Goal: Task Accomplishment & Management: Manage account settings

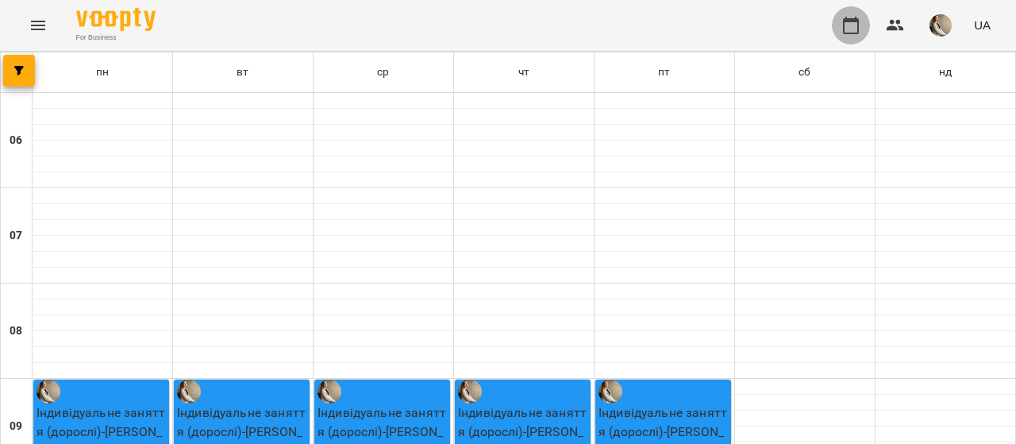
click at [862, 29] on button "button" at bounding box center [851, 25] width 38 height 38
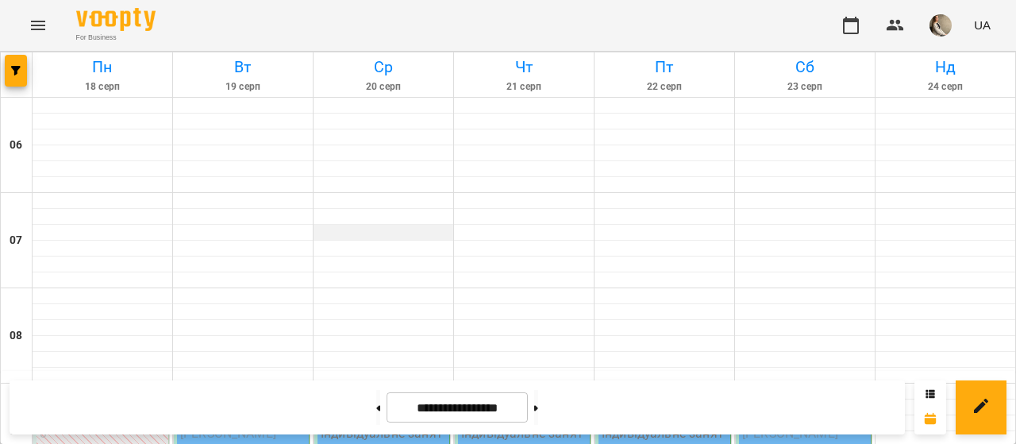
scroll to position [224, 0]
click at [262, 425] on span "[PERSON_NAME]" at bounding box center [228, 432] width 96 height 15
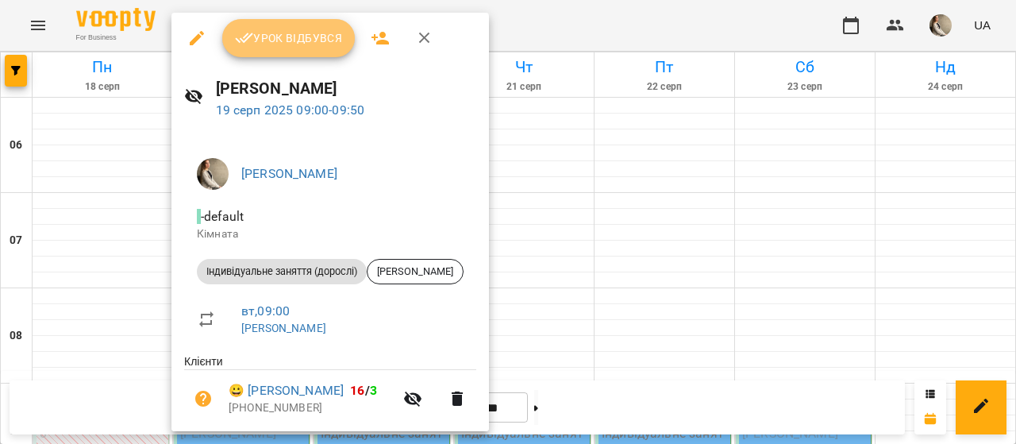
click at [335, 42] on span "Урок відбувся" at bounding box center [289, 38] width 108 height 19
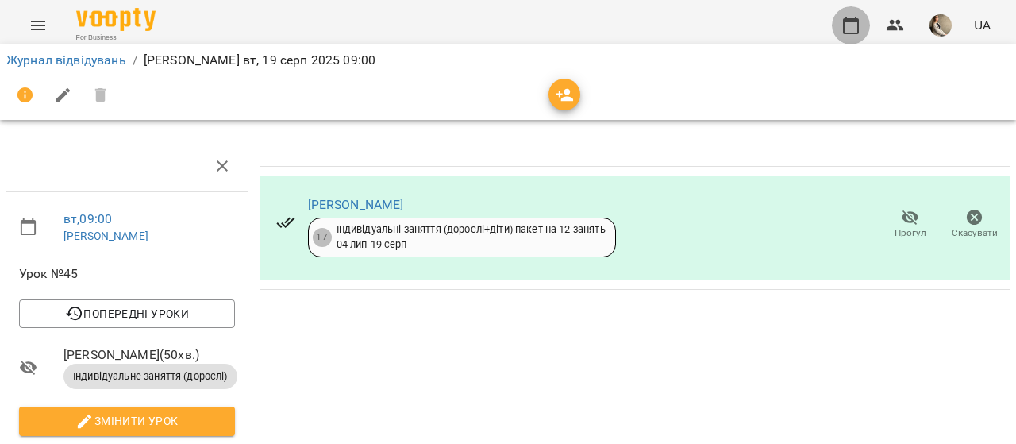
click at [859, 24] on icon "button" at bounding box center [851, 25] width 16 height 17
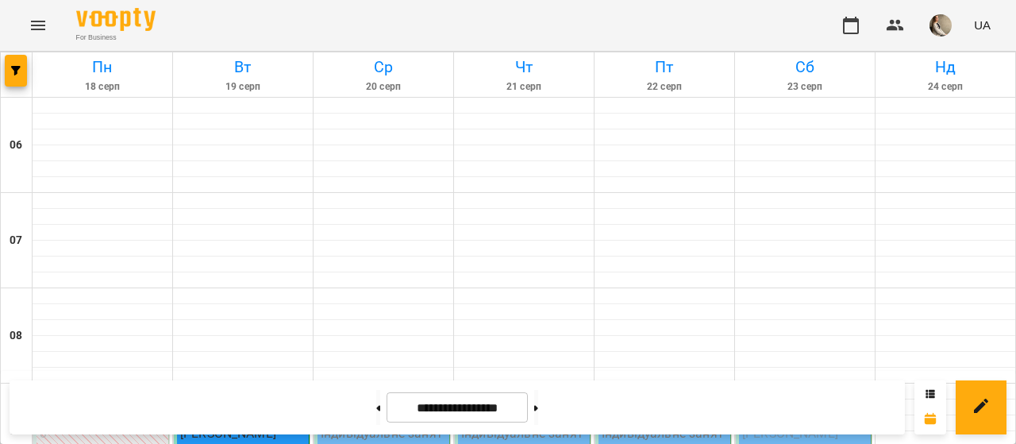
scroll to position [252, 0]
click at [374, 387] on div "09:00" at bounding box center [383, 405] width 125 height 37
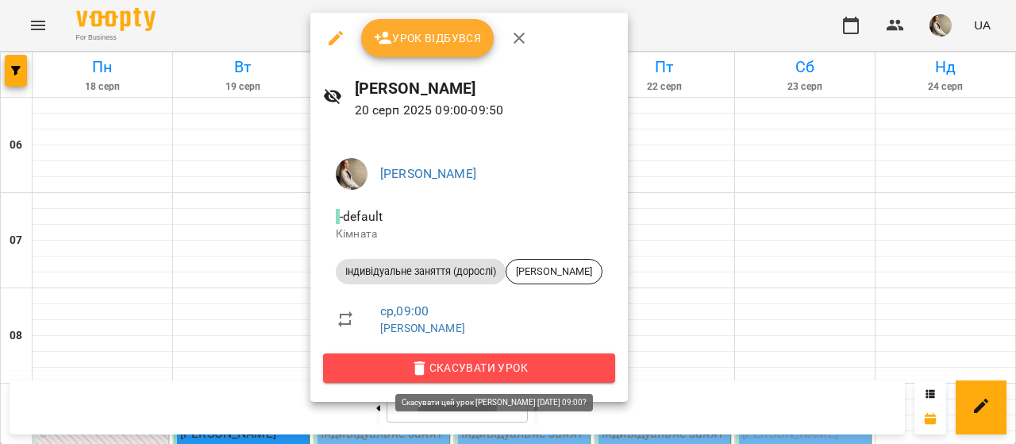
click at [577, 362] on span "Скасувати Урок" at bounding box center [469, 367] width 267 height 19
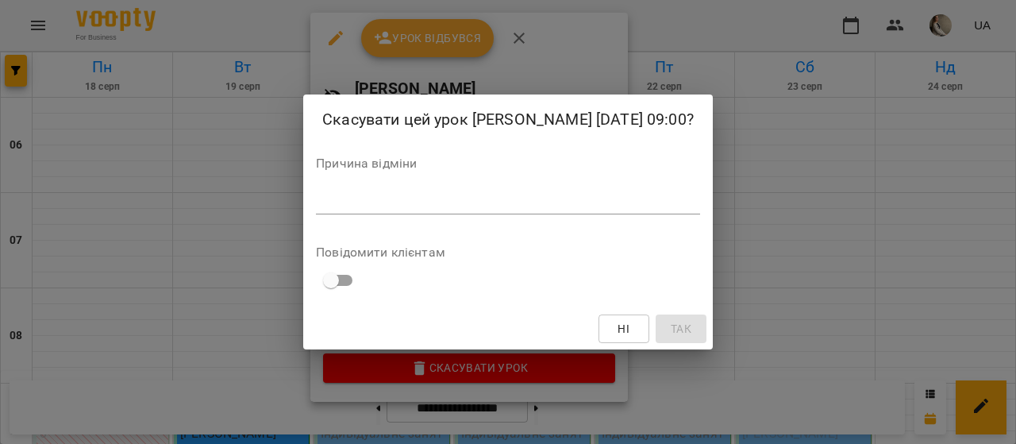
click at [624, 209] on div "*" at bounding box center [508, 201] width 384 height 25
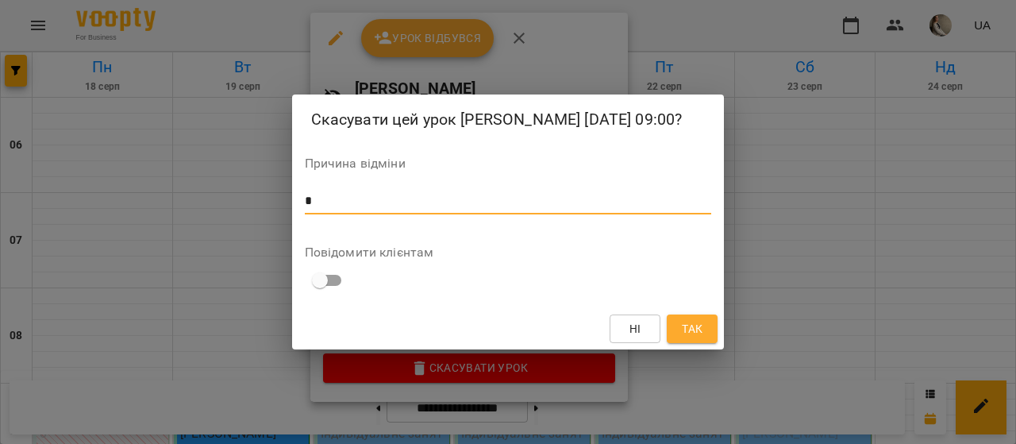
type textarea "*"
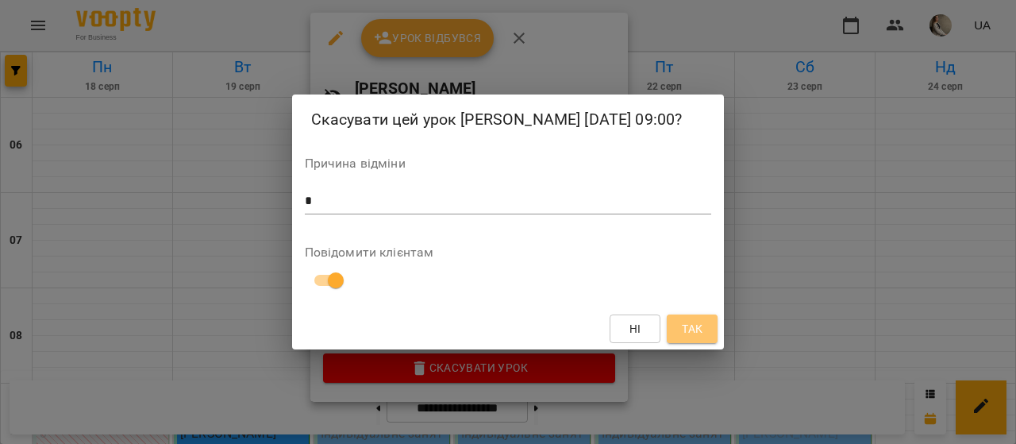
click at [695, 323] on span "Так" at bounding box center [692, 328] width 21 height 19
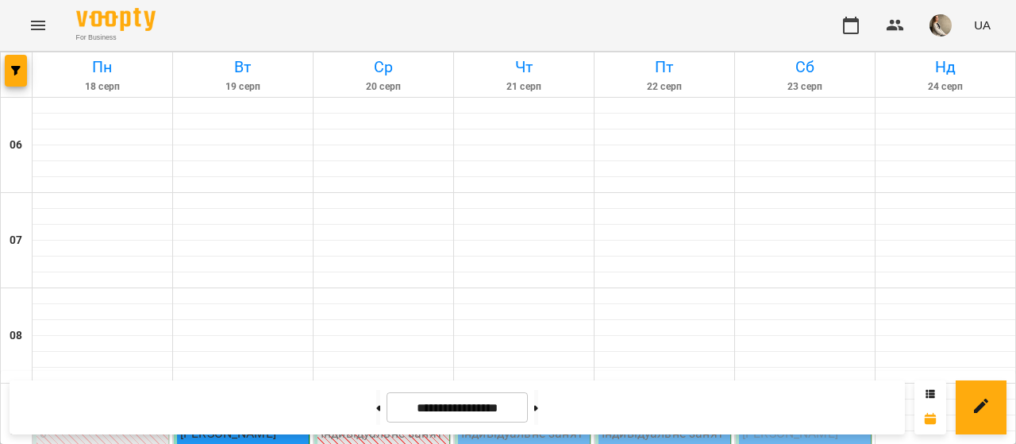
scroll to position [224, 0]
click at [376, 410] on icon at bounding box center [378, 408] width 4 height 6
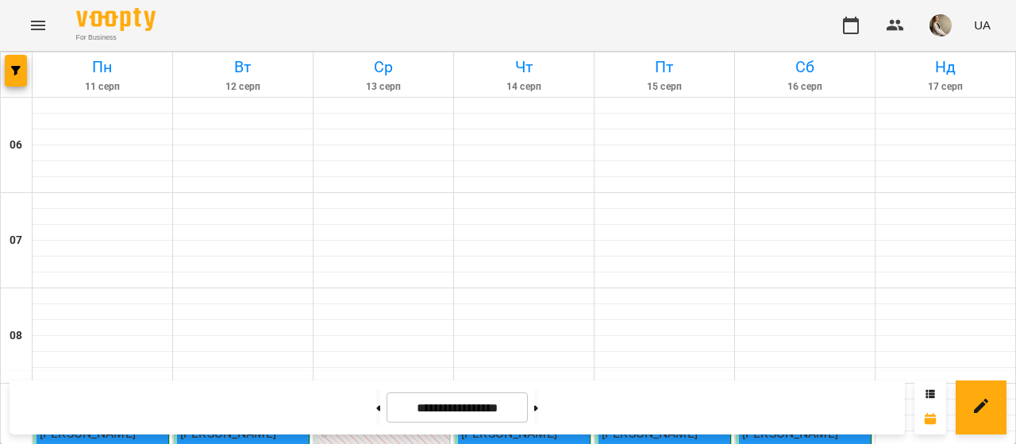
scroll to position [233, 0]
click at [538, 409] on icon at bounding box center [536, 408] width 4 height 6
type input "**********"
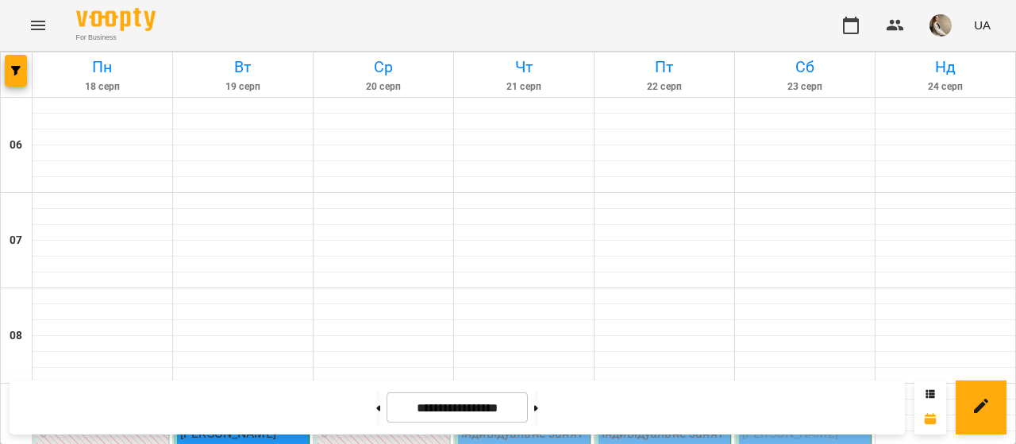
scroll to position [206, 0]
